Goal: Navigation & Orientation: Find specific page/section

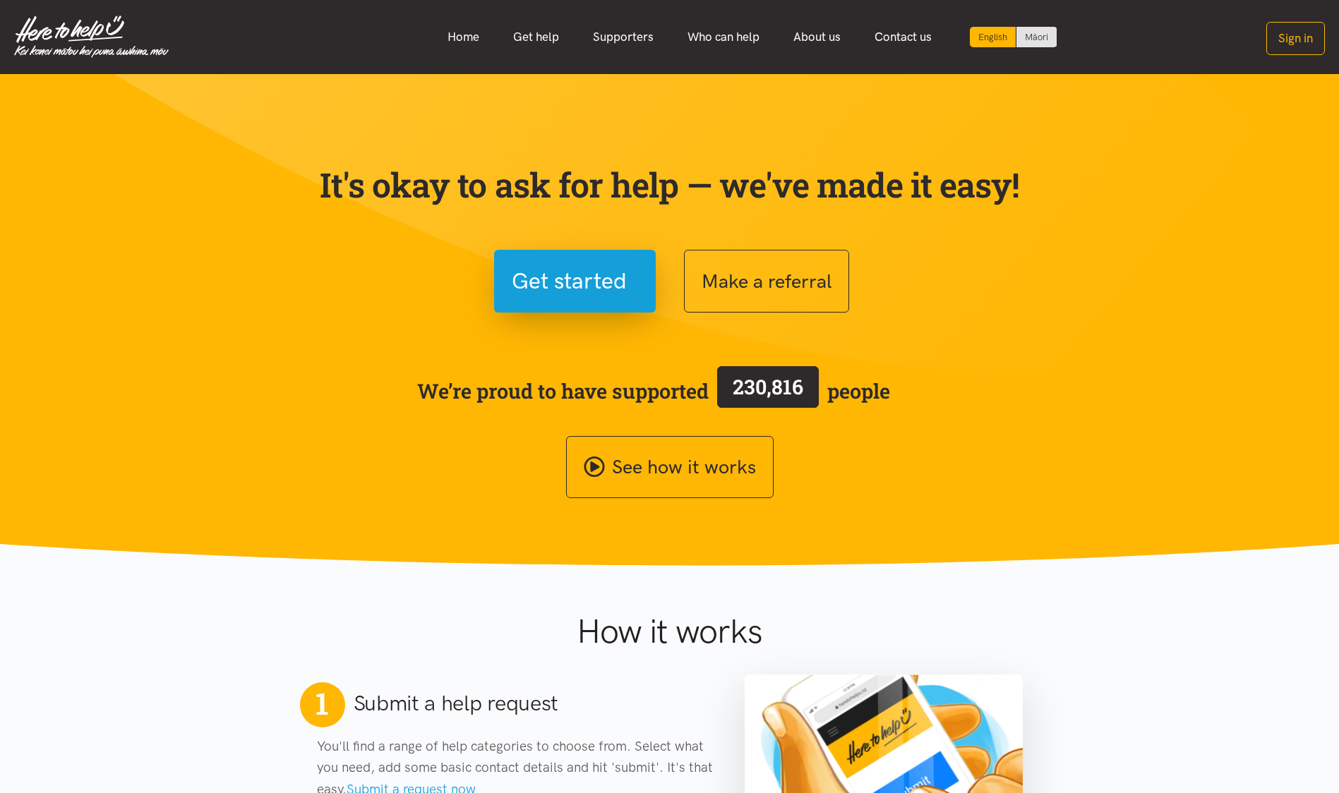
click at [541, 35] on link "Get help" at bounding box center [536, 37] width 80 height 30
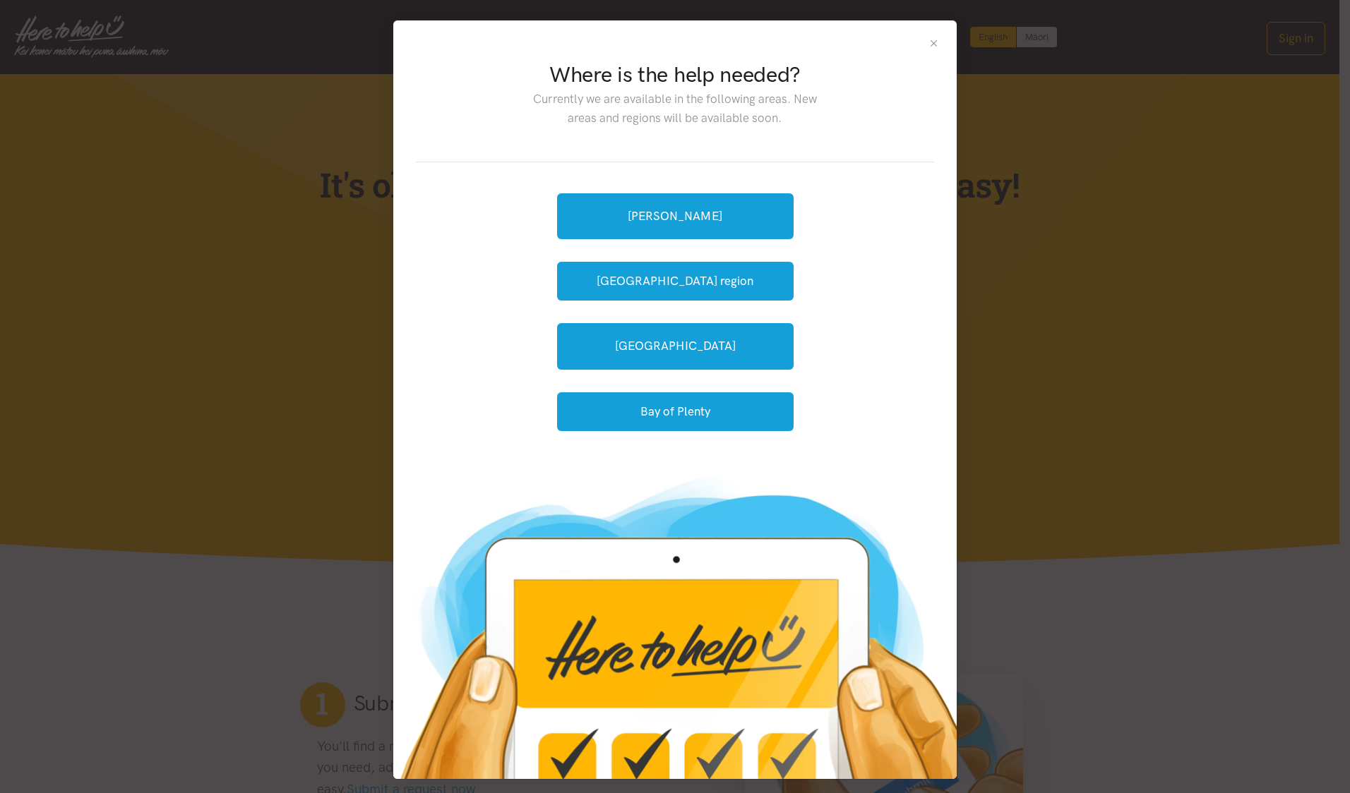
click at [928, 46] on button "Close" at bounding box center [934, 43] width 12 height 12
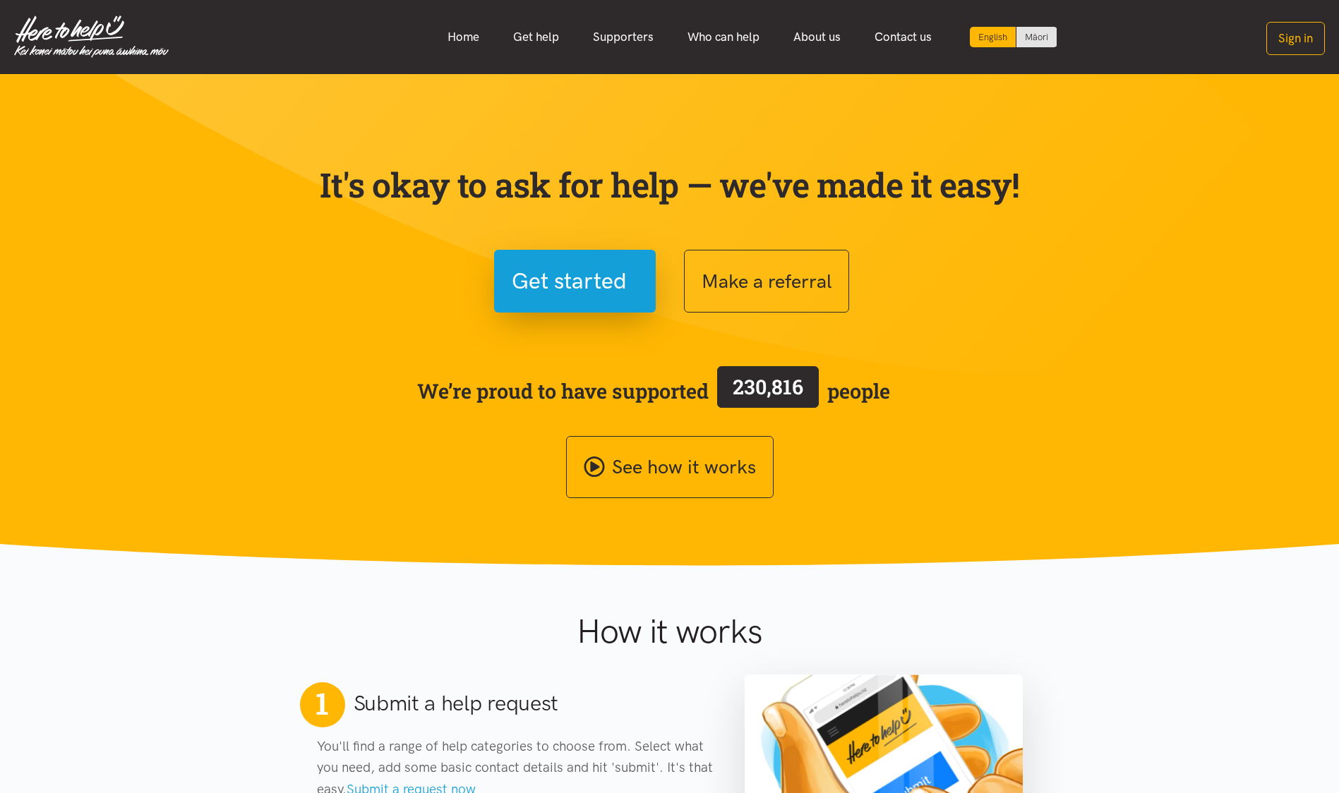
click at [626, 35] on link "Supporters" at bounding box center [623, 37] width 95 height 30
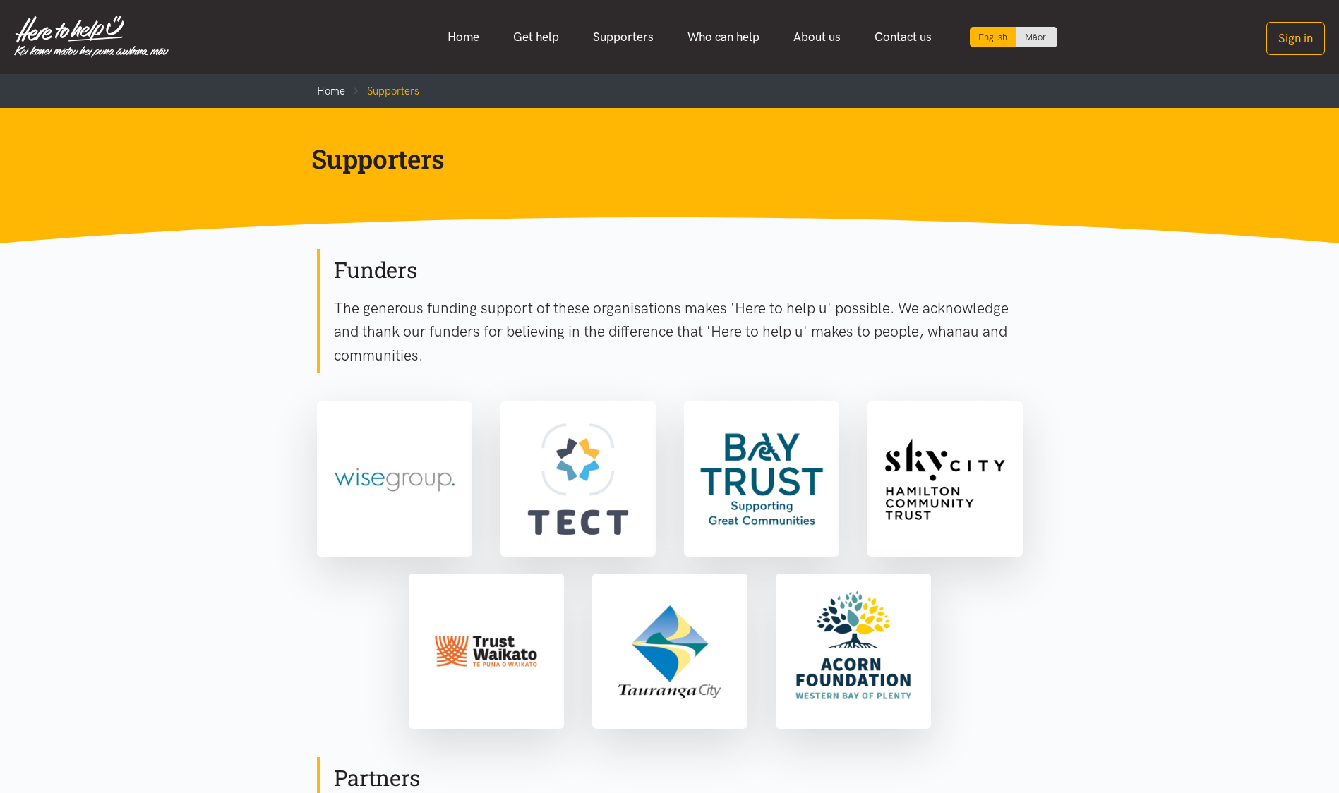
click at [724, 32] on link "Who can help" at bounding box center [724, 37] width 106 height 30
